Goal: Task Accomplishment & Management: Complete application form

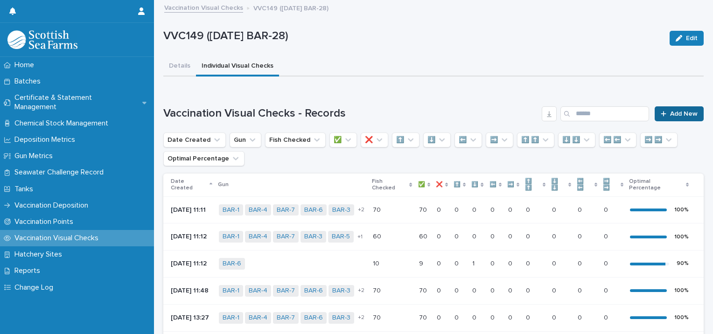
click at [683, 115] on span "Add New" at bounding box center [684, 114] width 28 height 7
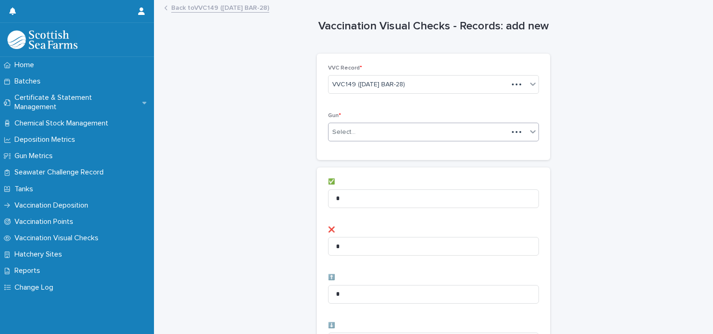
click at [367, 136] on div "Select..." at bounding box center [419, 132] width 180 height 15
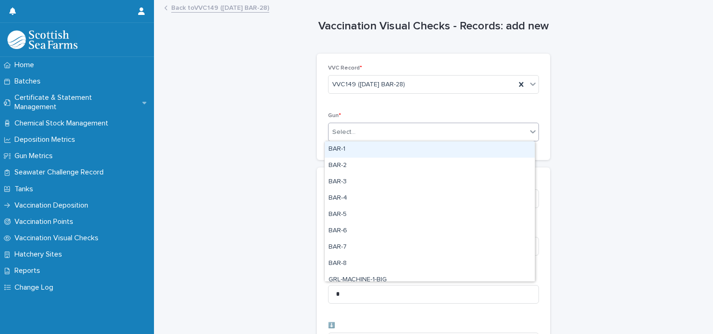
click at [362, 150] on div "BAR-1" at bounding box center [430, 149] width 210 height 16
click at [395, 129] on div "BAR-1" at bounding box center [422, 132] width 187 height 16
click at [379, 154] on div "BAR-2" at bounding box center [430, 149] width 210 height 16
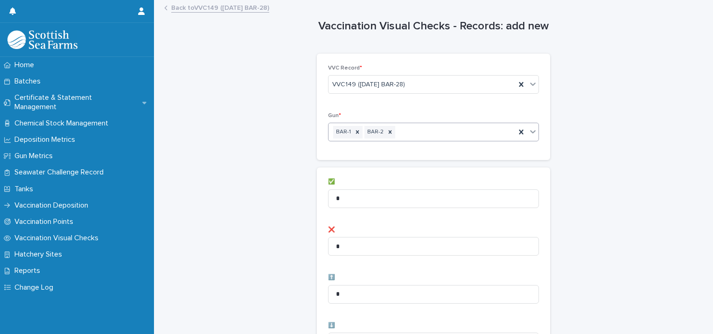
drag, startPoint x: 429, startPoint y: 128, endPoint x: 429, endPoint y: 134, distance: 5.6
click at [429, 129] on div "BAR-1 BAR-2" at bounding box center [422, 132] width 187 height 16
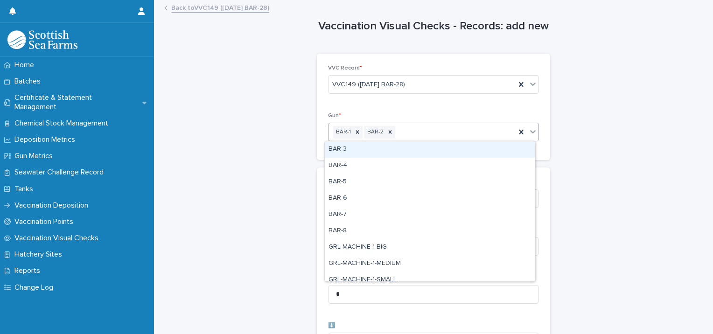
click at [401, 151] on div "BAR-3" at bounding box center [430, 149] width 210 height 16
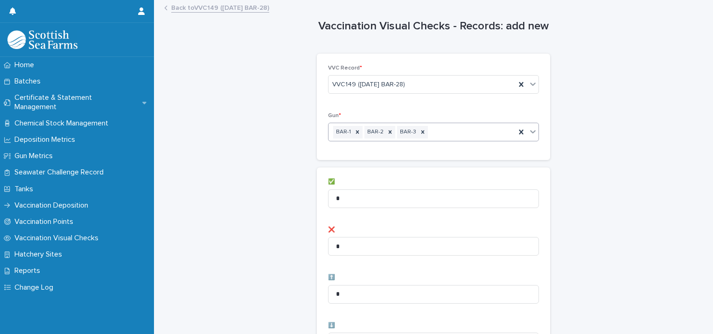
drag, startPoint x: 447, startPoint y: 131, endPoint x: 440, endPoint y: 140, distance: 11.7
click at [447, 132] on div "BAR-1 BAR-2 BAR-3" at bounding box center [422, 132] width 187 height 16
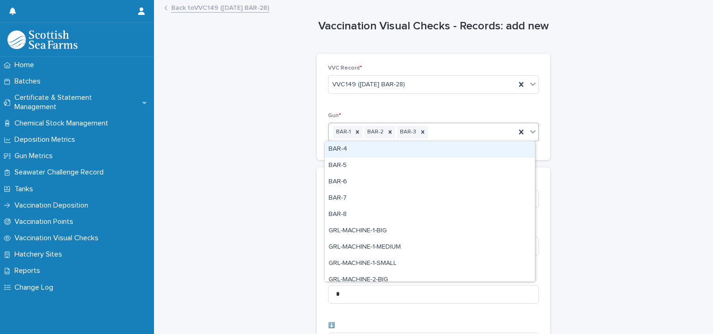
click at [409, 155] on div "BAR-4" at bounding box center [430, 149] width 210 height 16
click at [463, 128] on div "BAR-1 BAR-2 BAR-3 BAR-4" at bounding box center [422, 132] width 187 height 16
click at [385, 148] on div "BAR-5" at bounding box center [430, 149] width 210 height 16
click at [497, 133] on div "BAR-1 BAR-2 BAR-3 BAR-4 BAR-5" at bounding box center [422, 132] width 187 height 16
click at [444, 151] on div "BAR-6" at bounding box center [430, 149] width 210 height 16
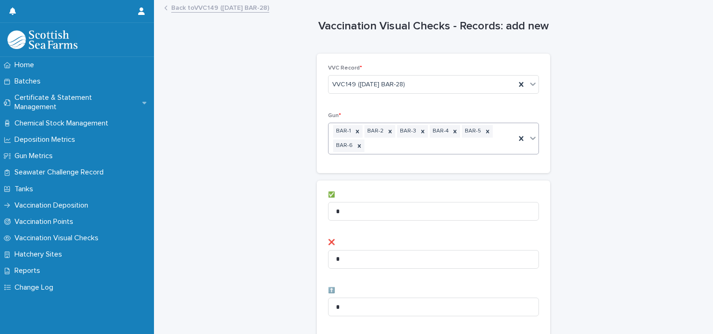
click at [464, 146] on div "BAR-1 BAR-2 BAR-3 BAR-4 BAR-5 BAR-6" at bounding box center [422, 138] width 187 height 31
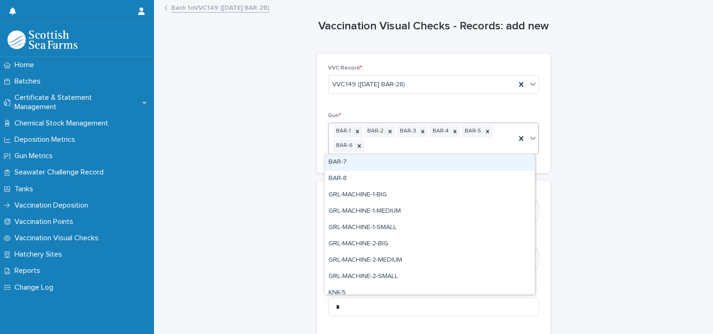
click at [386, 164] on div "BAR-7" at bounding box center [430, 163] width 210 height 16
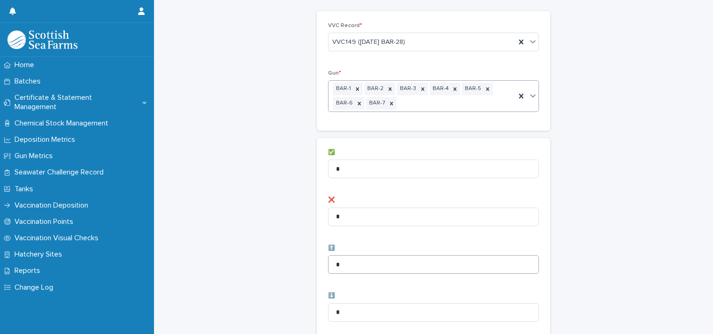
scroll to position [140, 0]
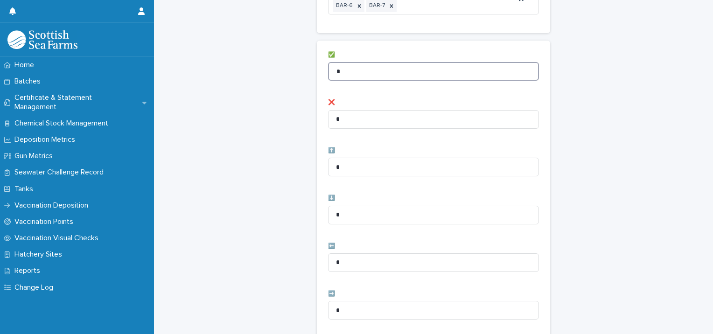
drag, startPoint x: 377, startPoint y: 69, endPoint x: 171, endPoint y: 73, distance: 205.9
click at [162, 71] on div "Loading... Saving… Loading... Saving… Vaccination Visual Checks - Records: add …" at bounding box center [434, 252] width 550 height 783
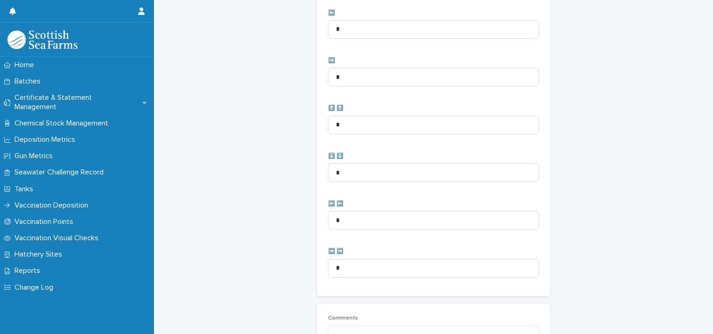
scroll to position [479, 0]
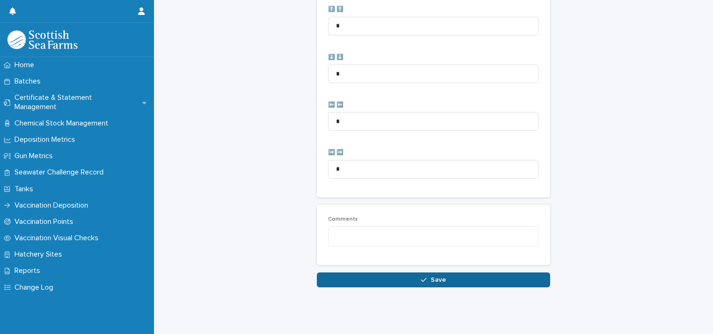
type input "**"
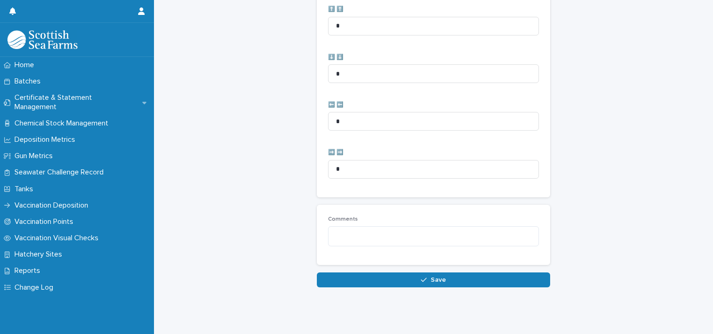
click at [390, 273] on button "Save" at bounding box center [433, 280] width 233 height 15
